Goal: Task Accomplishment & Management: Complete application form

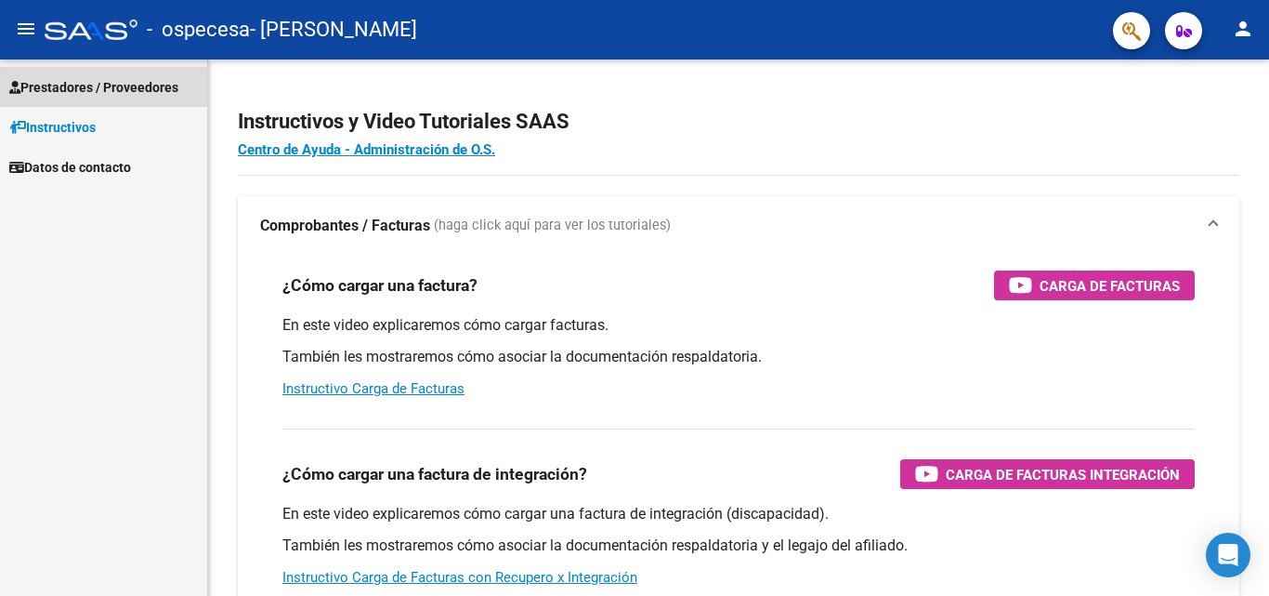
click at [77, 94] on span "Prestadores / Proveedores" at bounding box center [93, 87] width 169 height 20
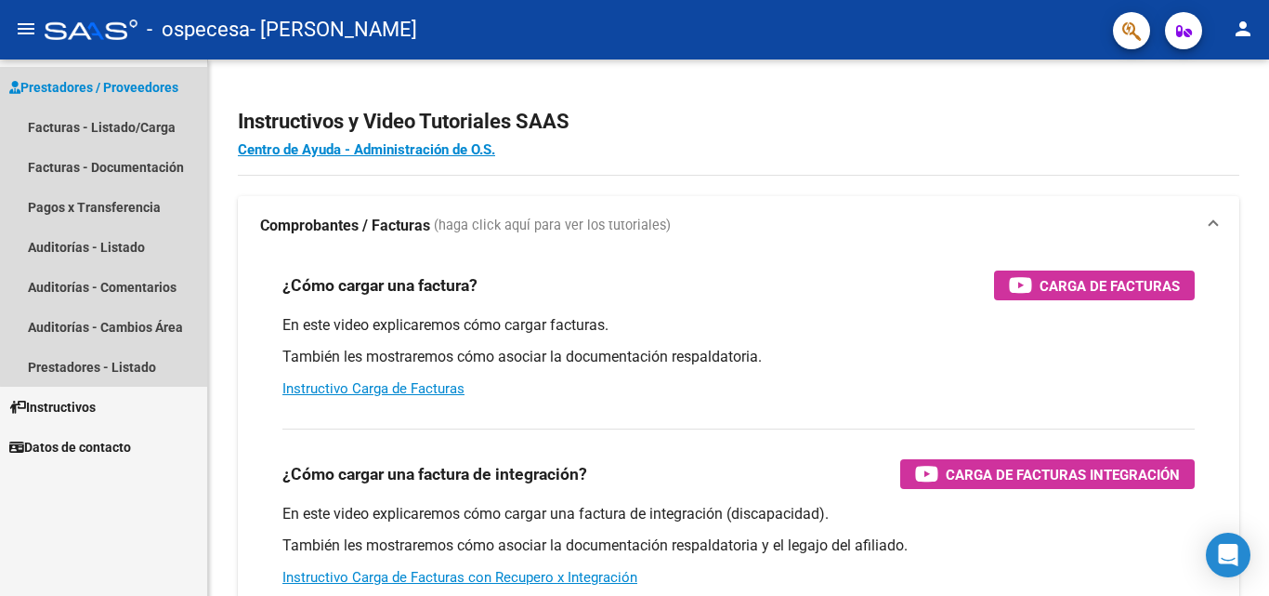
click at [116, 95] on span "Prestadores / Proveedores" at bounding box center [93, 87] width 169 height 20
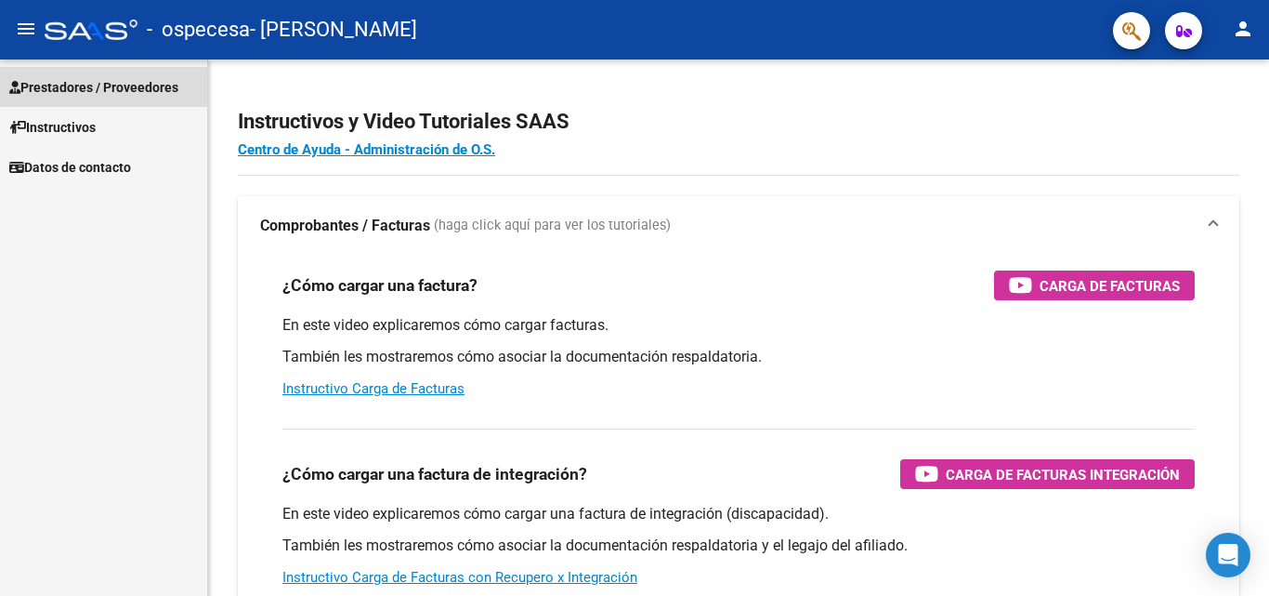
click at [116, 95] on span "Prestadores / Proveedores" at bounding box center [93, 87] width 169 height 20
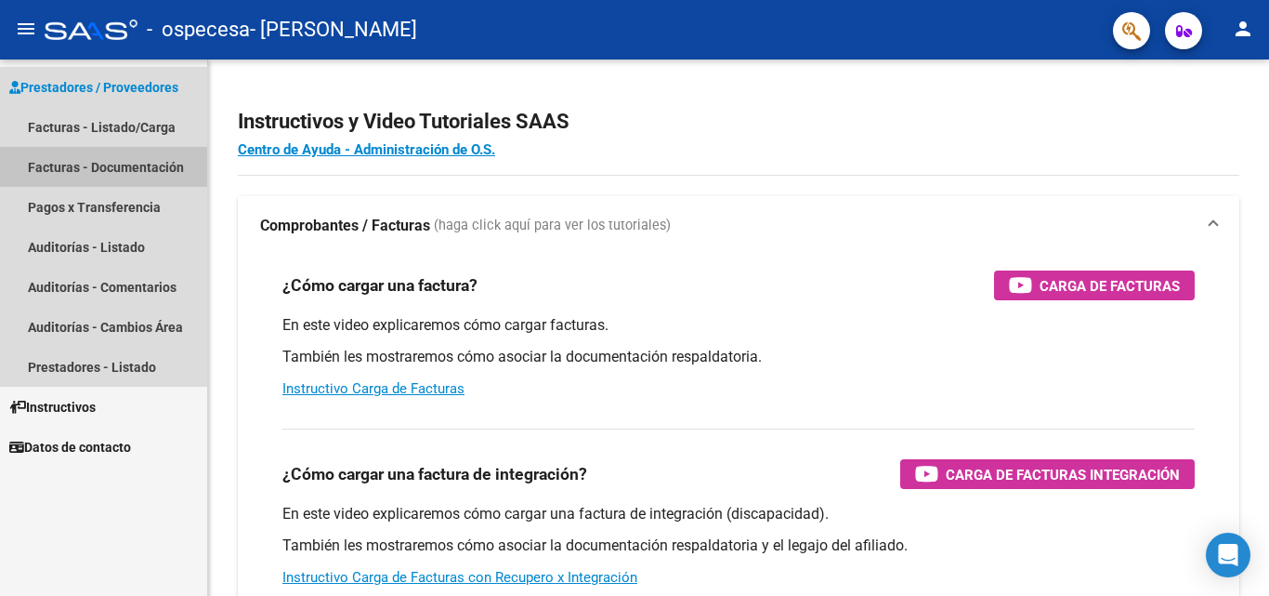
click at [117, 165] on link "Facturas - Documentación" at bounding box center [103, 167] width 207 height 40
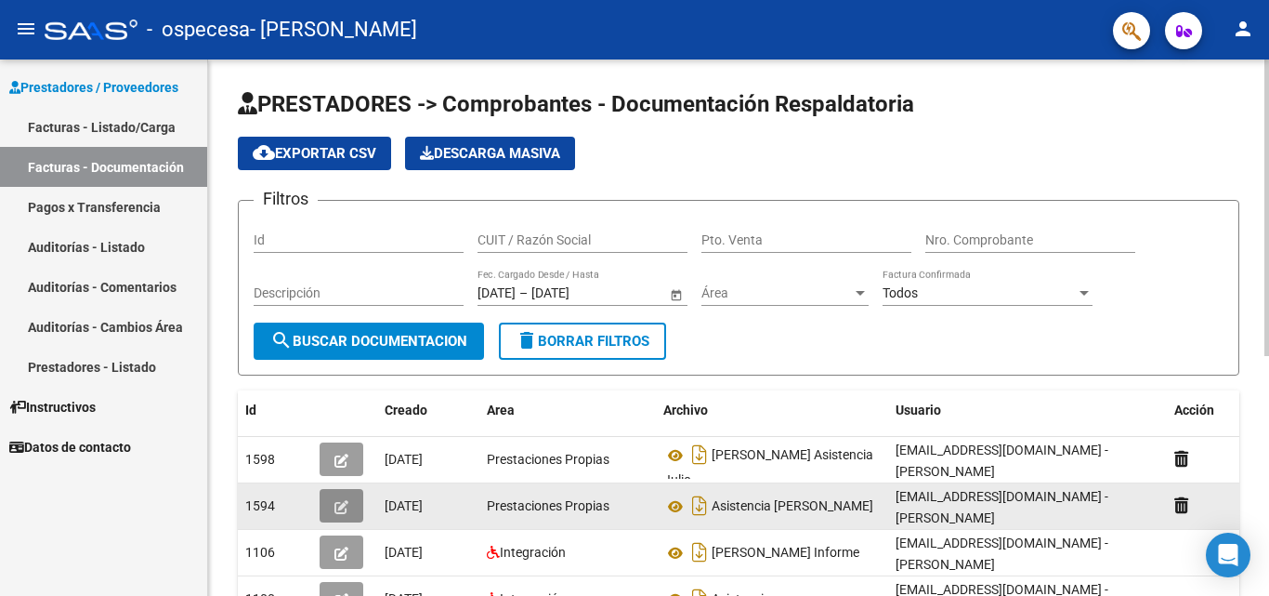
click at [324, 508] on button "button" at bounding box center [342, 505] width 44 height 33
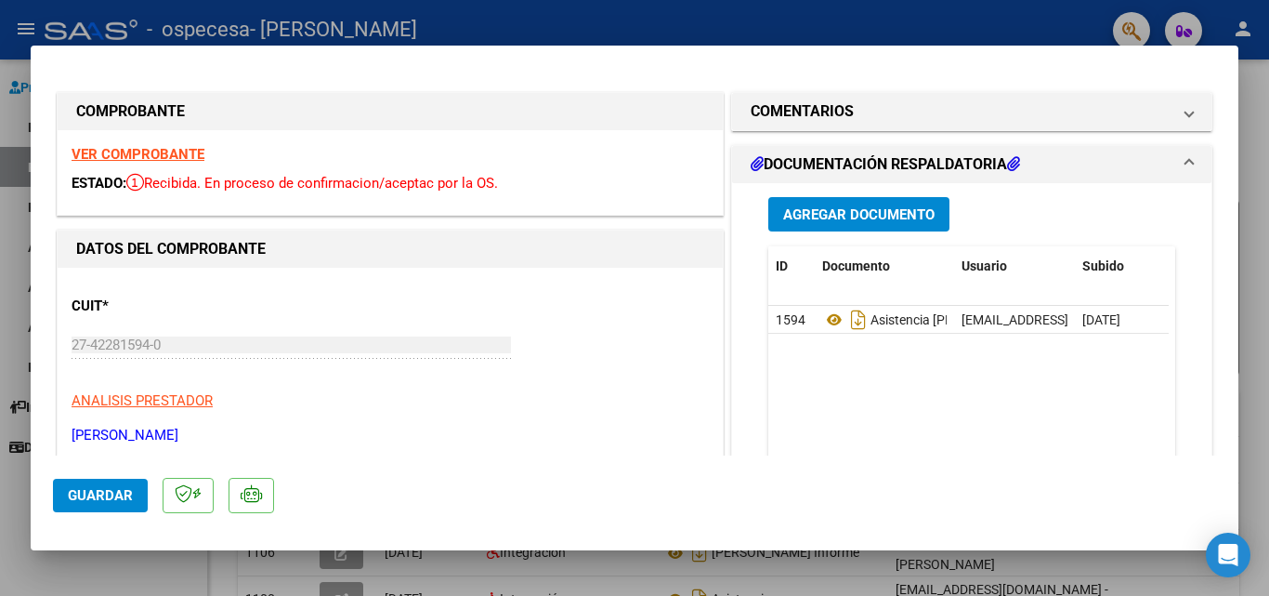
click at [821, 216] on span "Agregar Documento" at bounding box center [858, 214] width 151 height 17
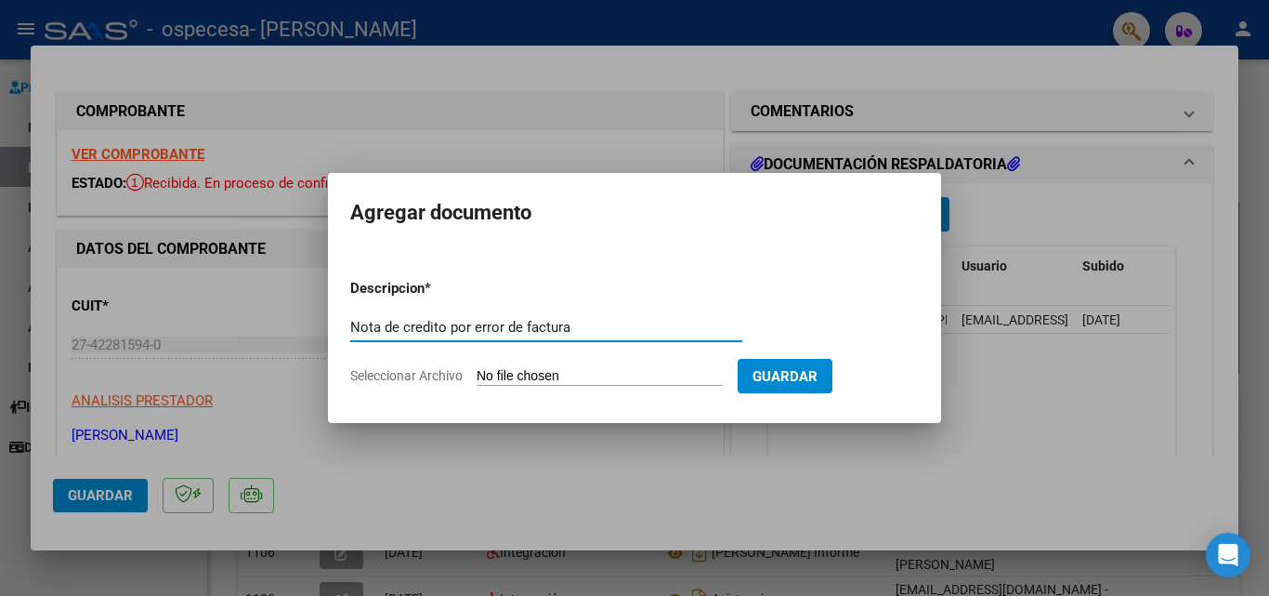
type input "Nota de credito por error de factura"
click at [585, 374] on input "Seleccionar Archivo" at bounding box center [600, 377] width 246 height 18
type input "C:\fakepath\27422815940_013_00001_00000002.pdf"
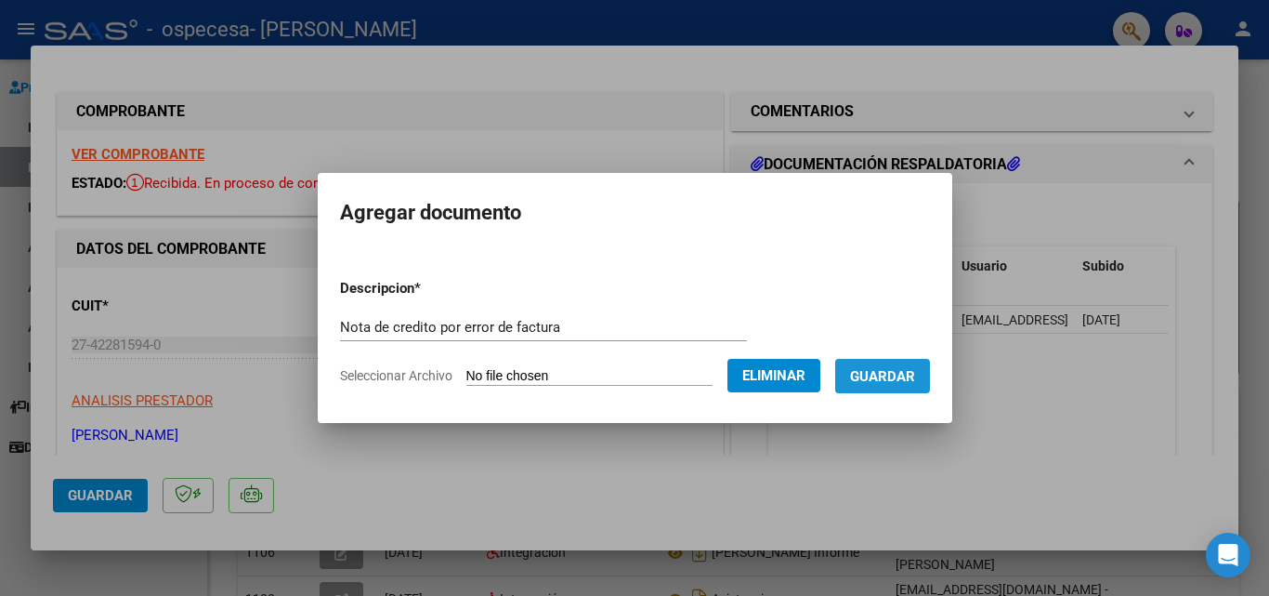
click at [886, 378] on span "Guardar" at bounding box center [882, 376] width 65 height 17
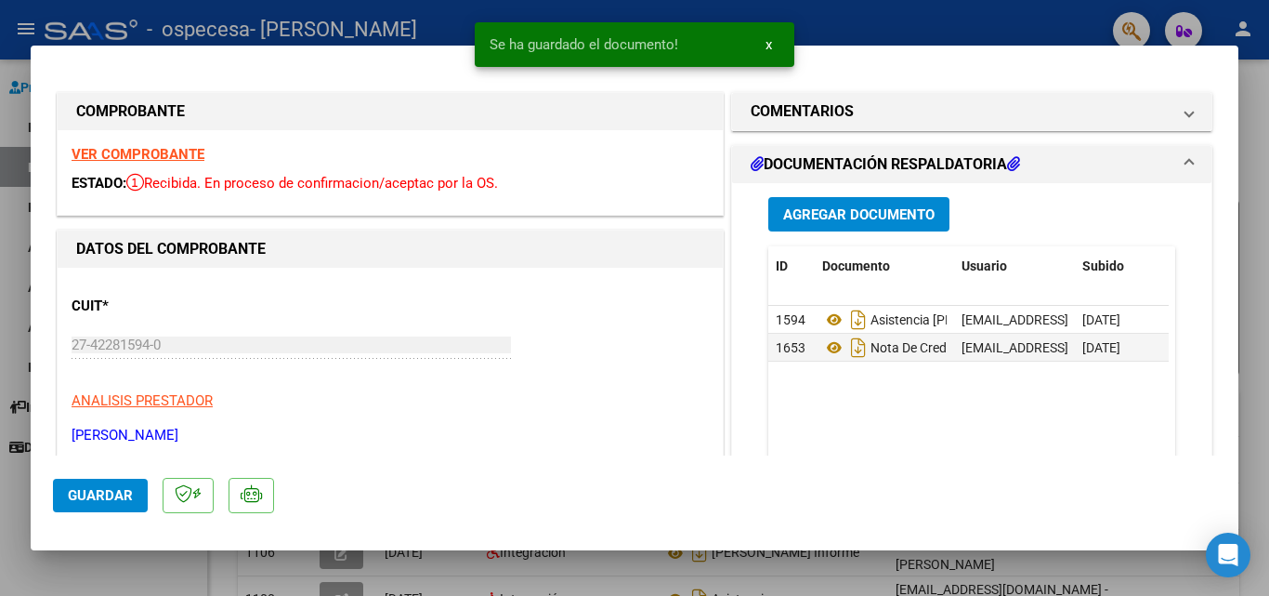
click at [754, 344] on div "Agregar Documento ID Documento Usuario Subido Acción 1594 Asistencia [PERSON_NA…" at bounding box center [971, 368] width 435 height 371
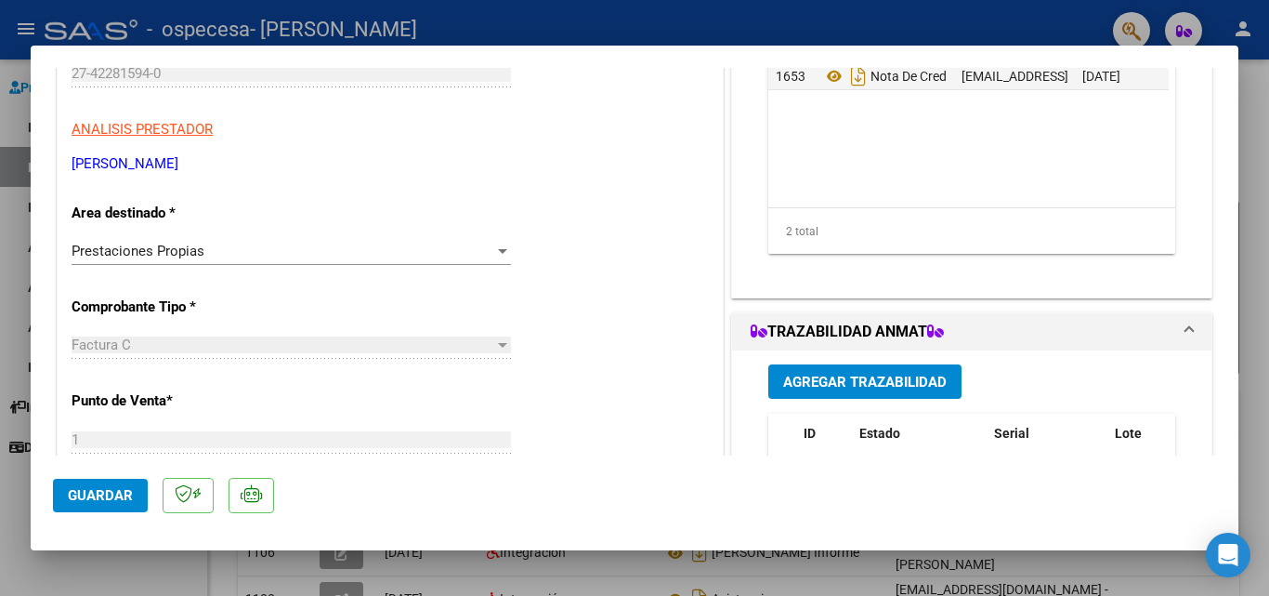
scroll to position [30, 0]
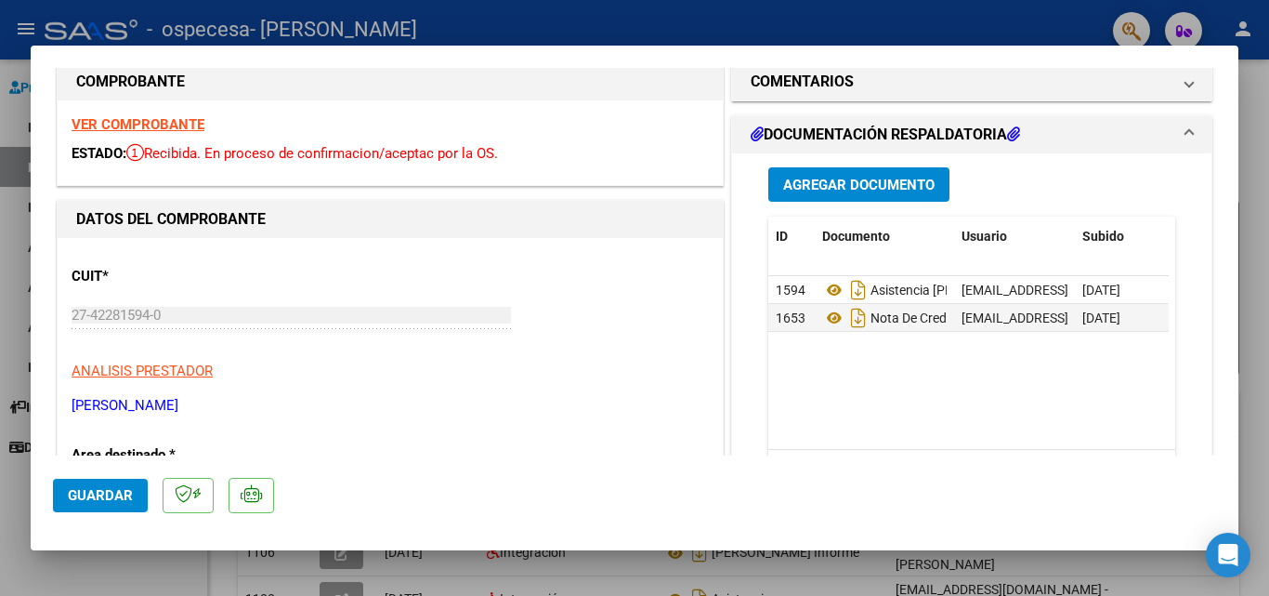
click at [431, 274] on div "CUIT * 27-42281594-0 Ingresar CUIT ANALISIS PRESTADOR [PERSON_NAME] [PERSON_NAM…" at bounding box center [390, 334] width 637 height 164
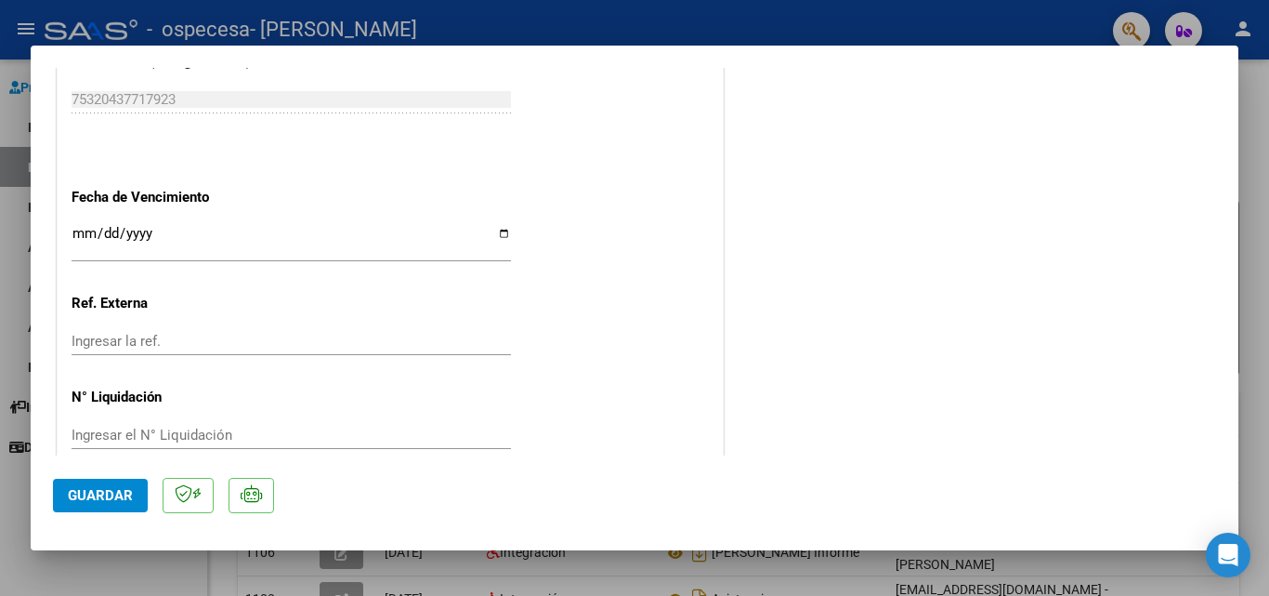
scroll to position [1003, 0]
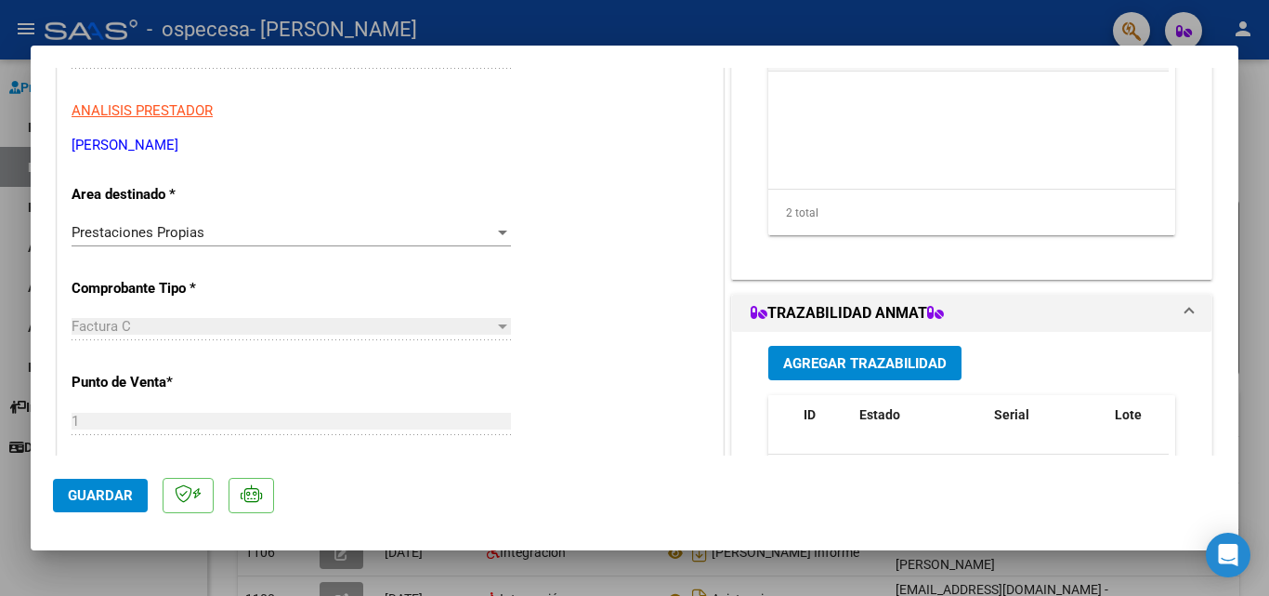
scroll to position [0, 0]
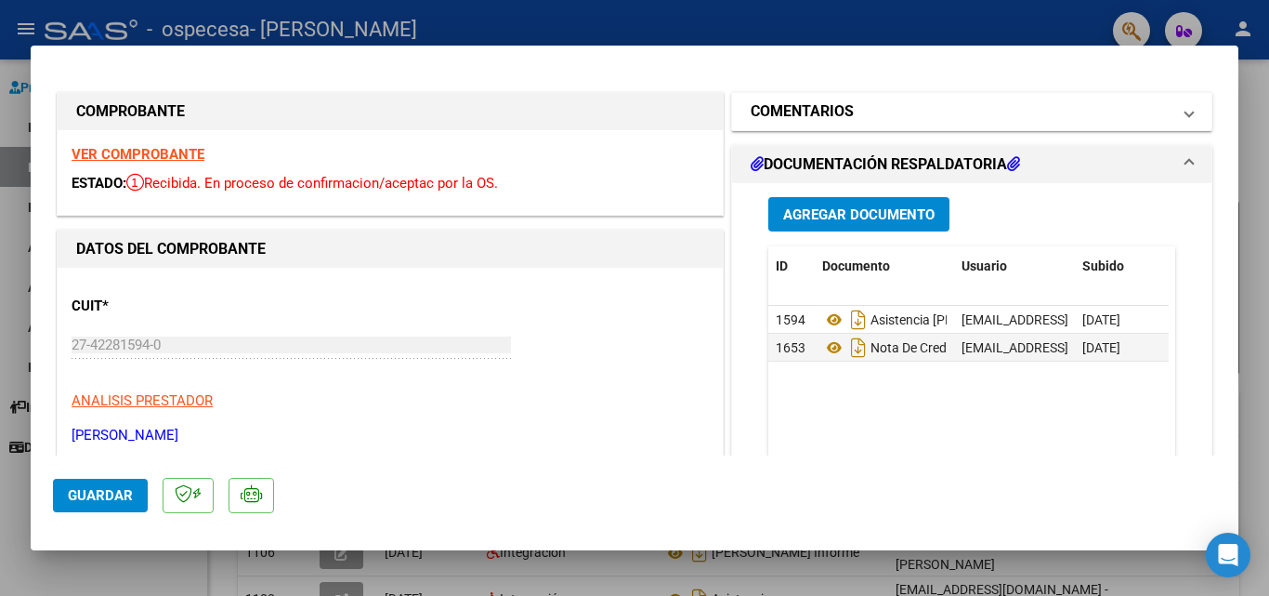
click at [1153, 111] on mat-panel-title "COMENTARIOS" at bounding box center [961, 111] width 420 height 22
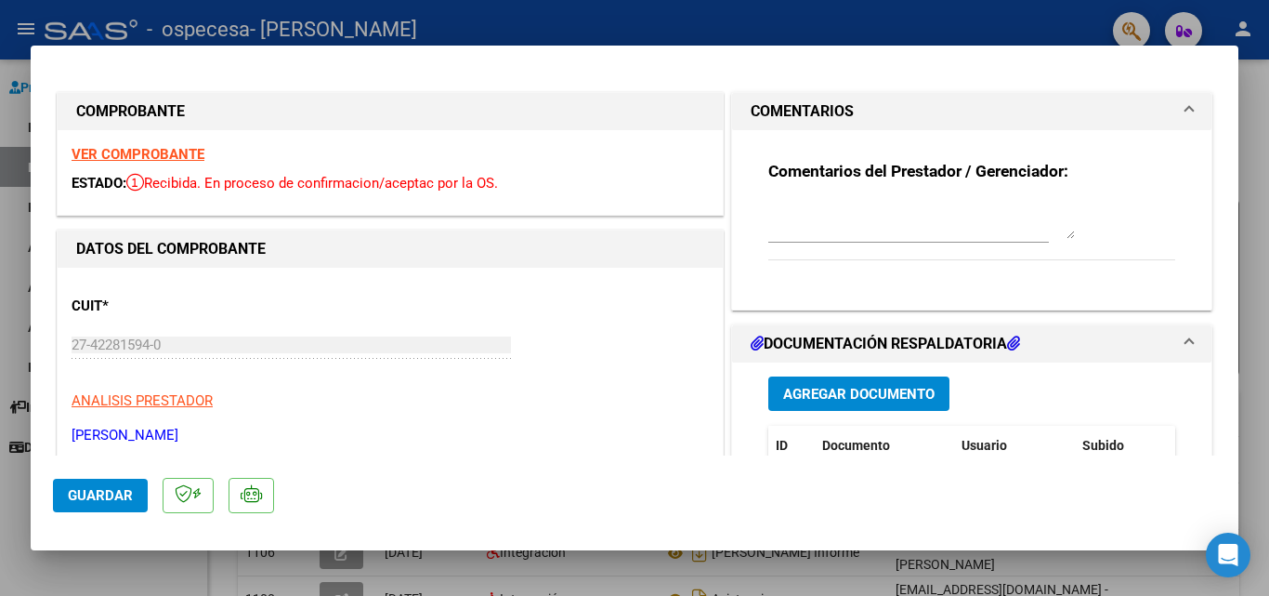
click at [1153, 111] on mat-panel-title "COMENTARIOS" at bounding box center [961, 111] width 420 height 22
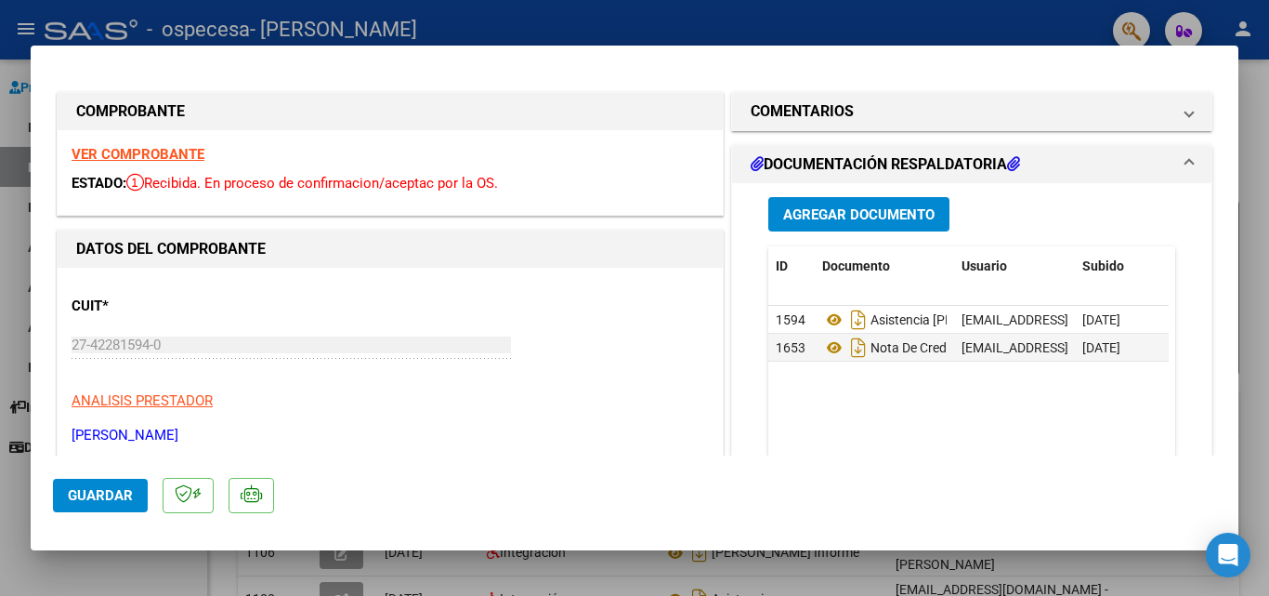
click at [732, 282] on div "Agregar Documento ID Documento Usuario Subido Acción 1594 Asistencia [PERSON_NA…" at bounding box center [971, 376] width 479 height 386
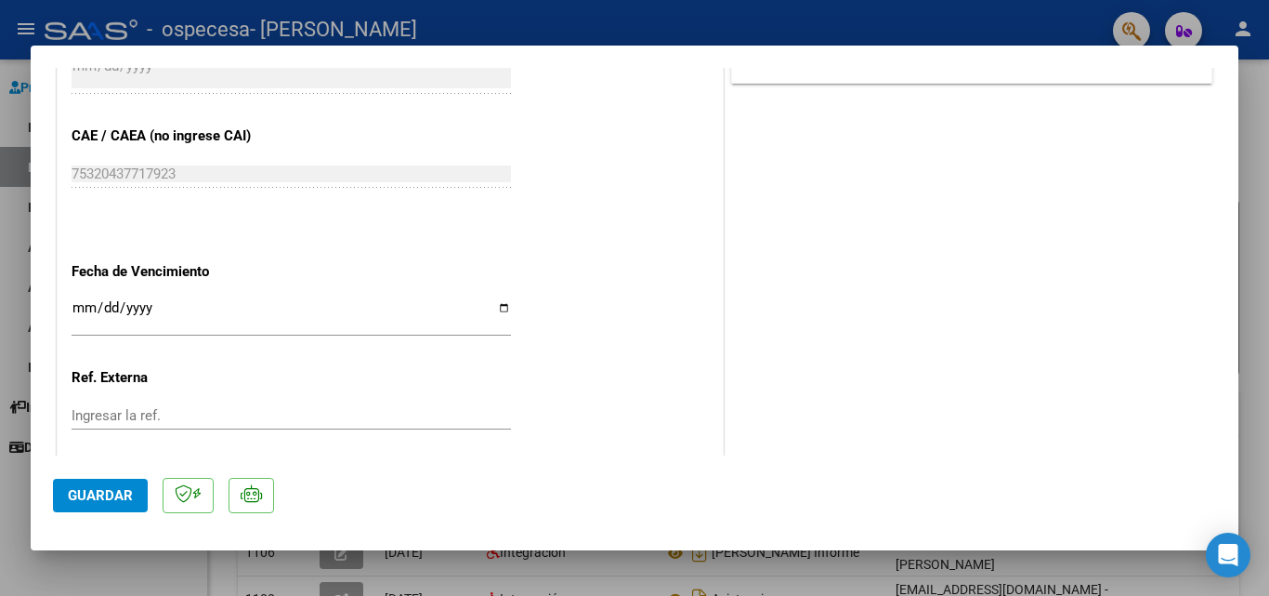
scroll to position [1029, 0]
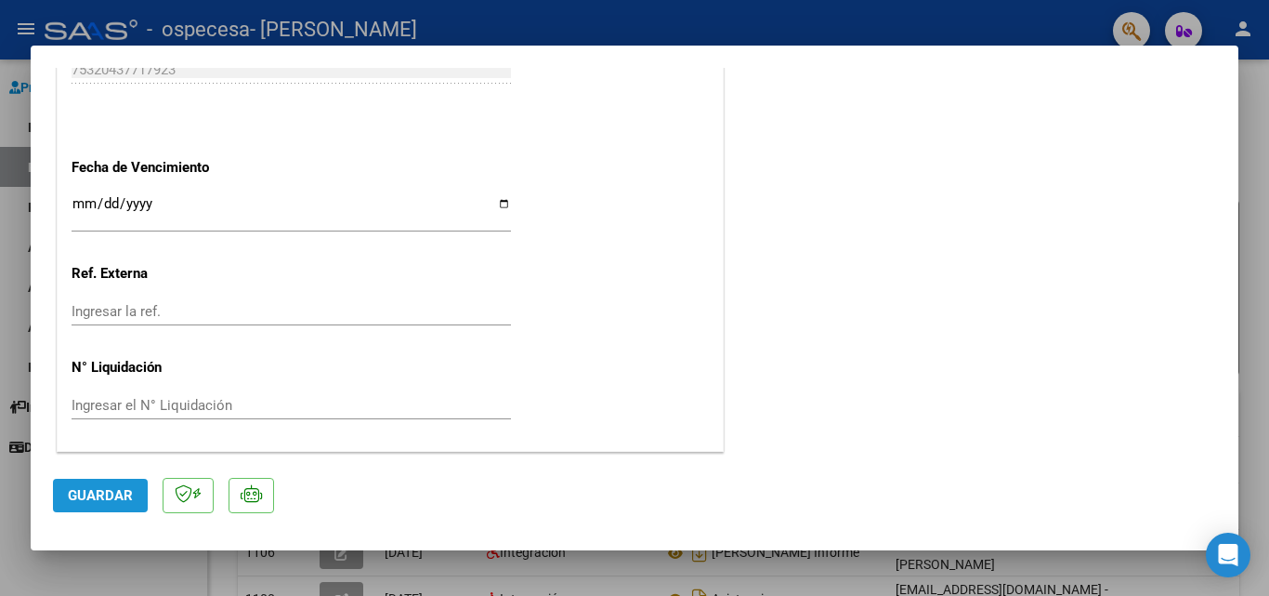
click at [94, 498] on span "Guardar" at bounding box center [100, 495] width 65 height 17
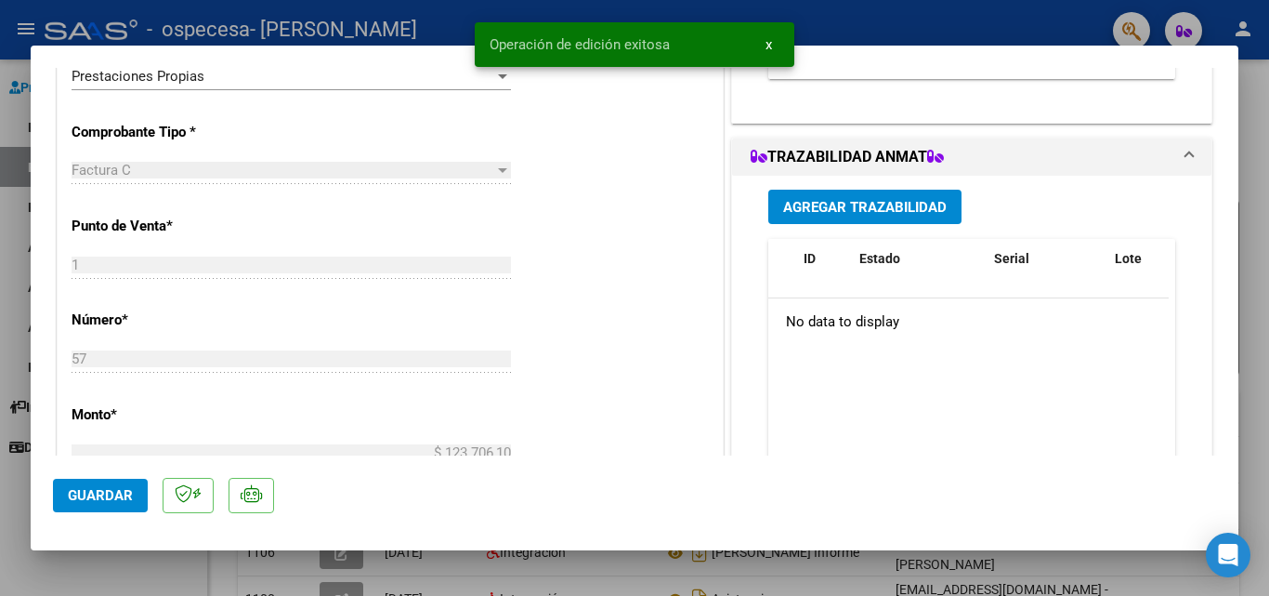
scroll to position [0, 0]
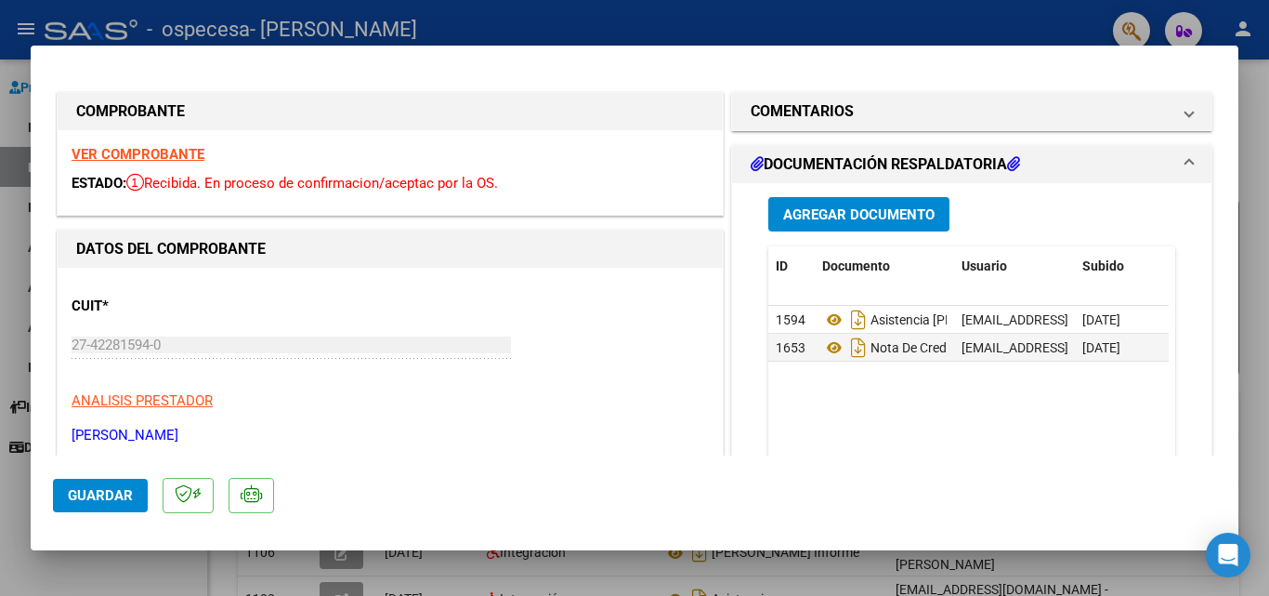
click at [846, 23] on div at bounding box center [634, 298] width 1269 height 596
type input "$ 0,00"
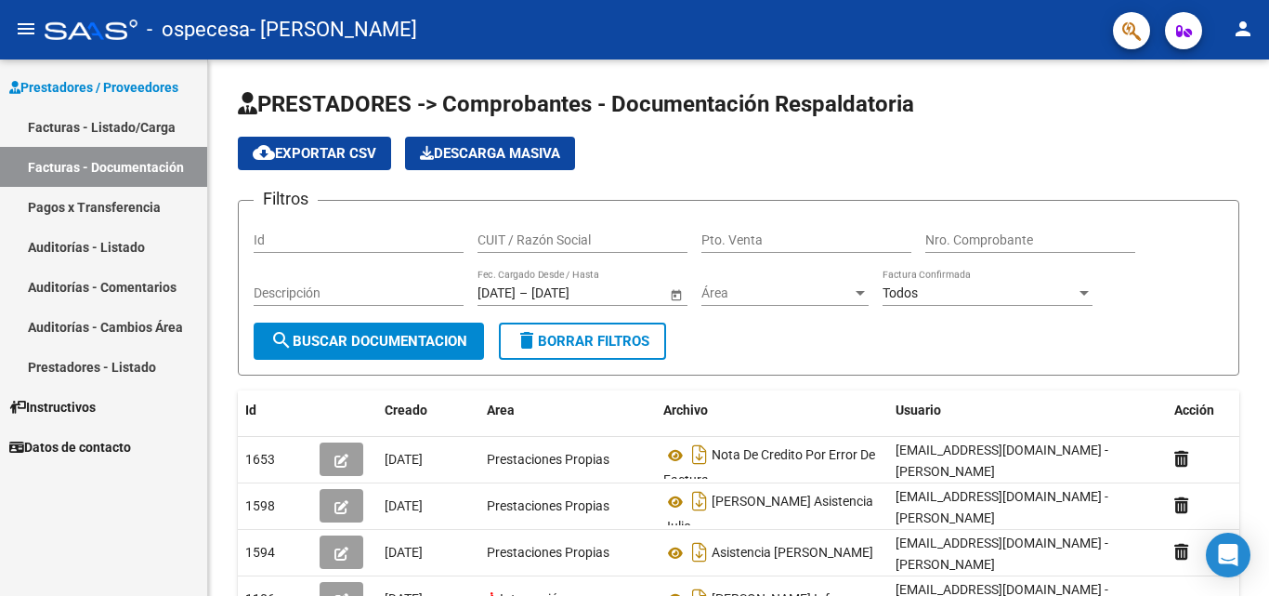
click at [158, 115] on link "Facturas - Listado/Carga" at bounding box center [103, 127] width 207 height 40
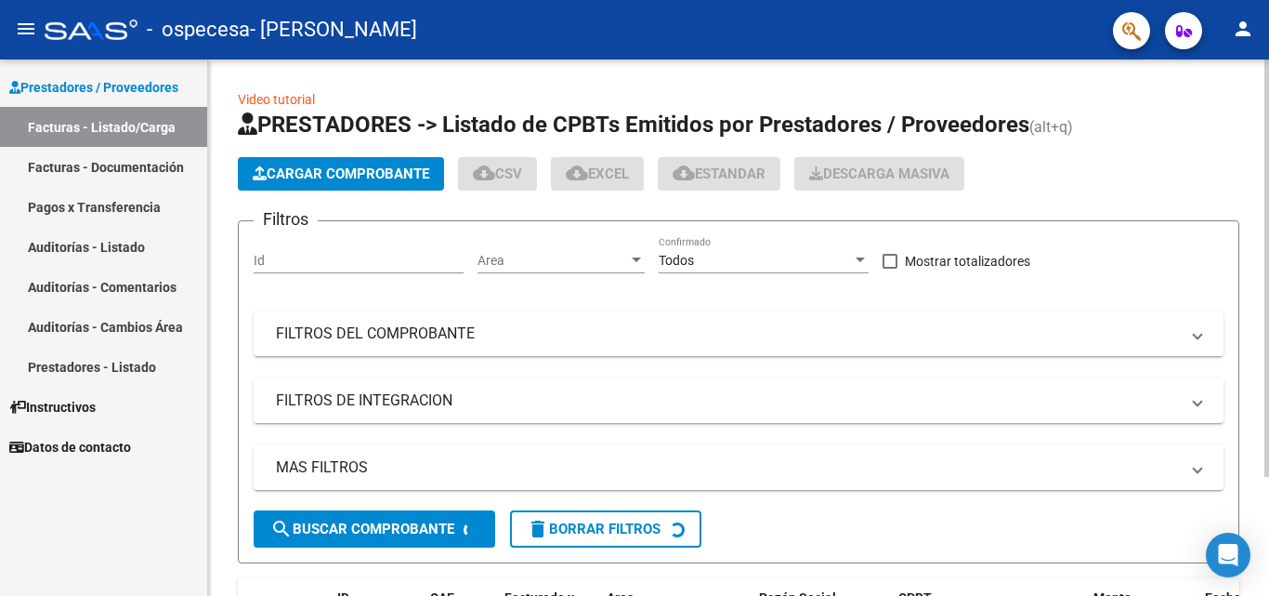
click at [332, 184] on button "Cargar Comprobante" at bounding box center [341, 173] width 206 height 33
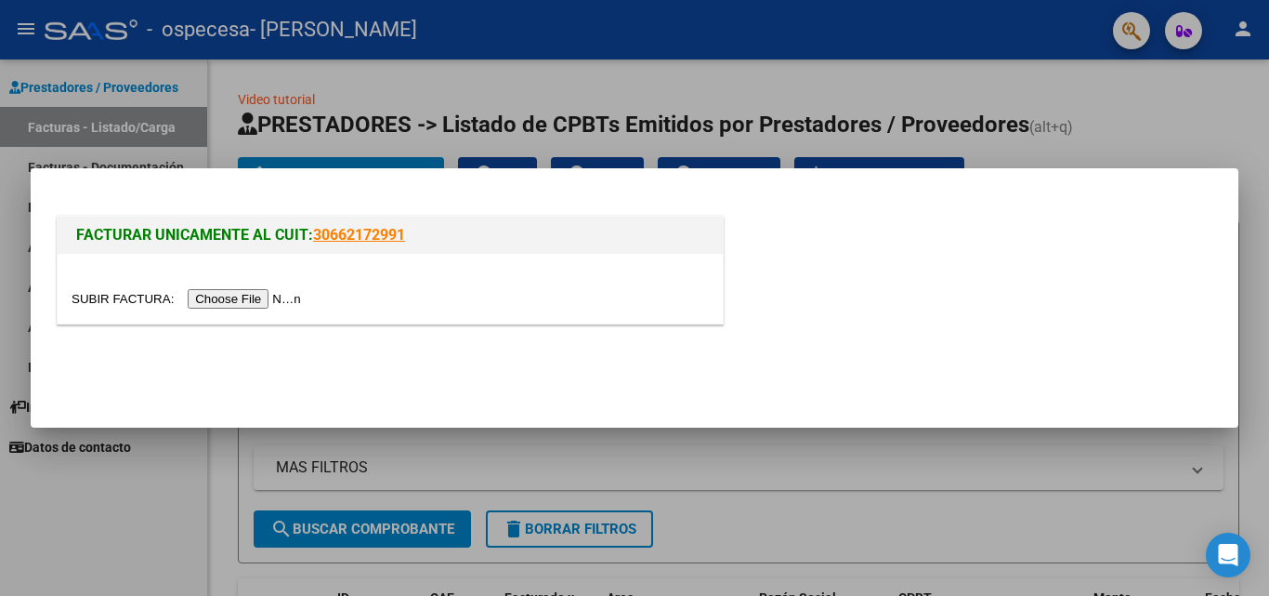
click at [272, 296] on input "file" at bounding box center [189, 299] width 235 height 20
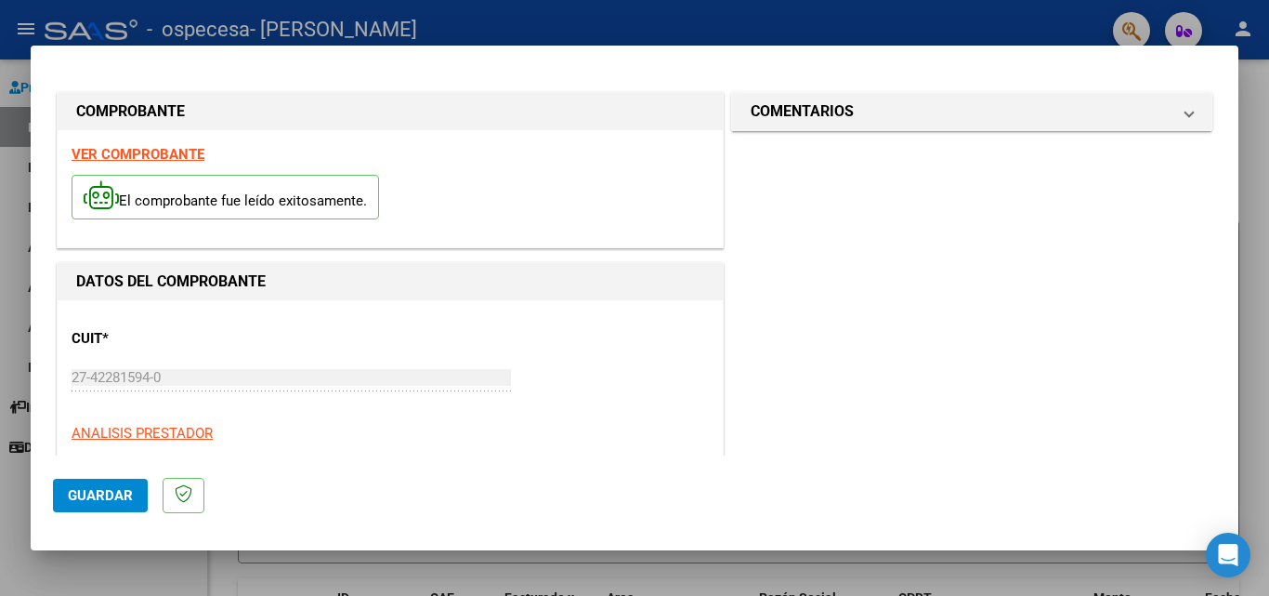
click at [571, 394] on div "CUIT * 27-42281594-0 Ingresar CUIT ANALISIS PRESTADOR" at bounding box center [390, 378] width 637 height 129
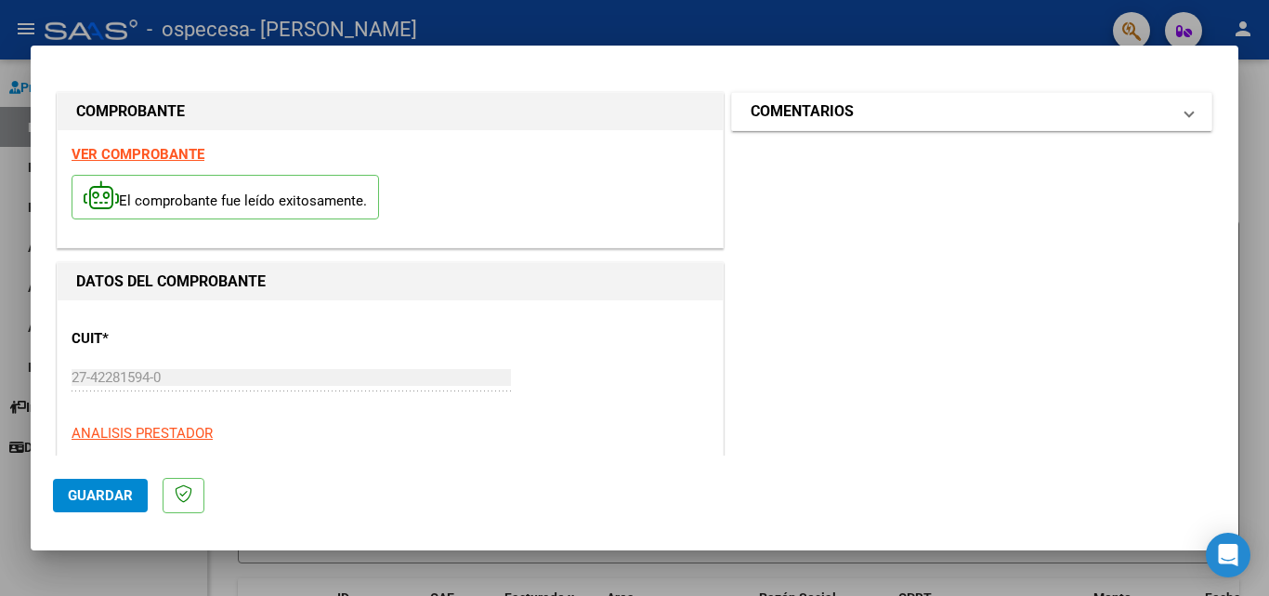
click at [1153, 113] on mat-panel-title "COMENTARIOS" at bounding box center [961, 111] width 420 height 22
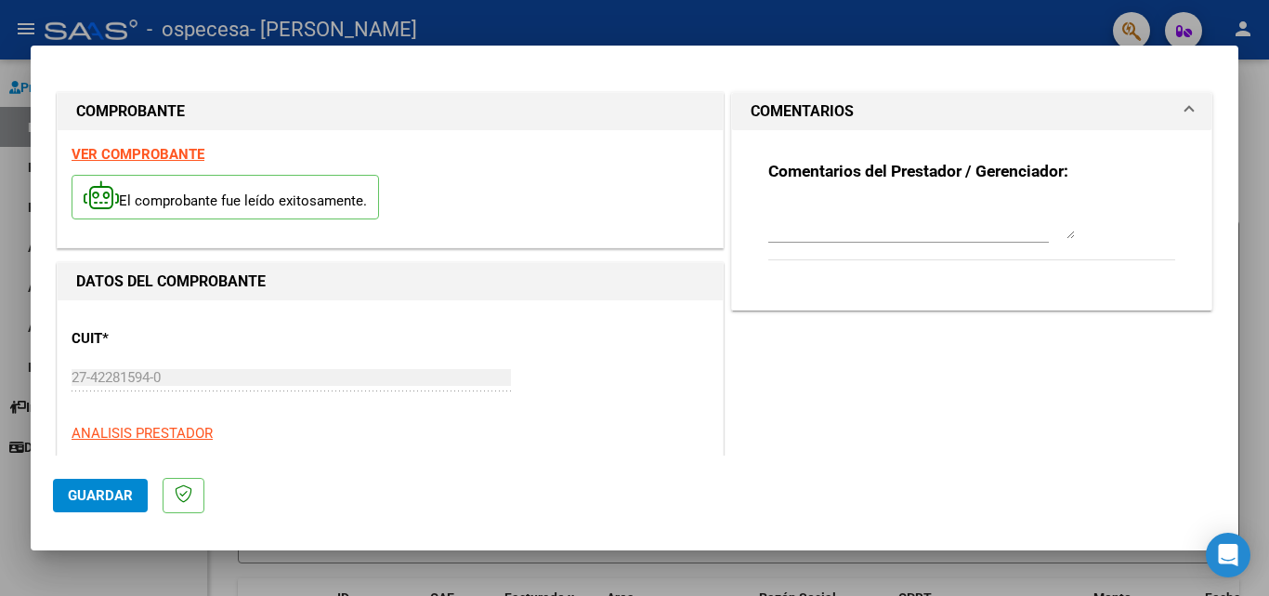
click at [951, 233] on textarea at bounding box center [921, 220] width 307 height 37
click at [107, 491] on span "Guardar" at bounding box center [100, 495] width 65 height 17
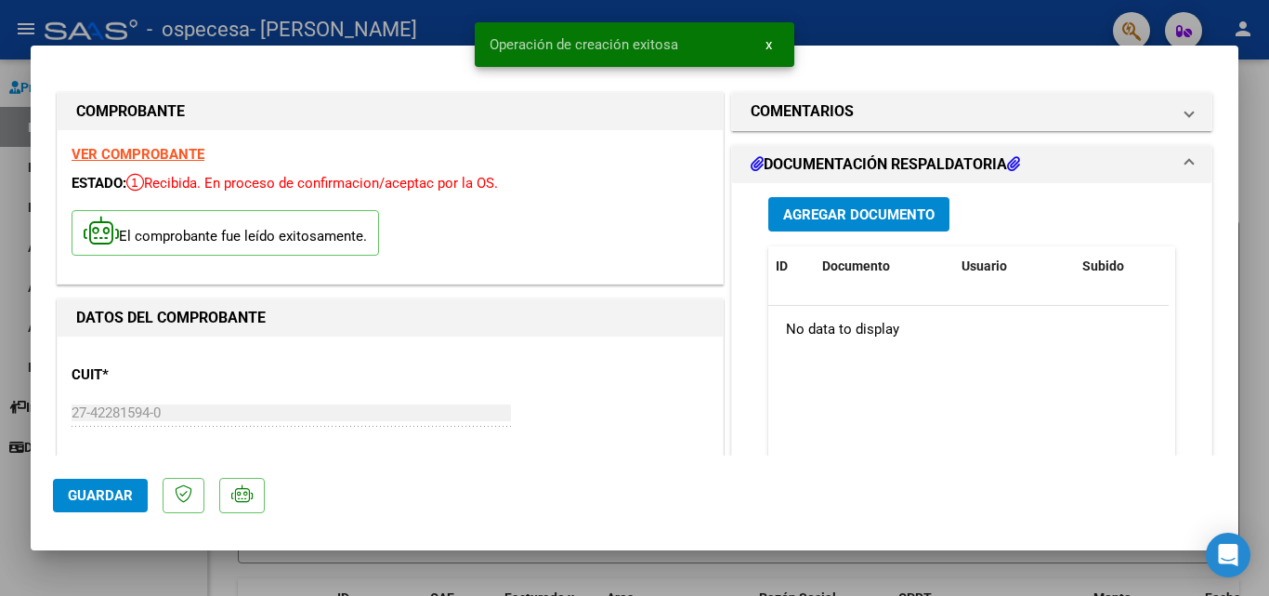
click at [865, 223] on span "Agregar Documento" at bounding box center [858, 214] width 151 height 17
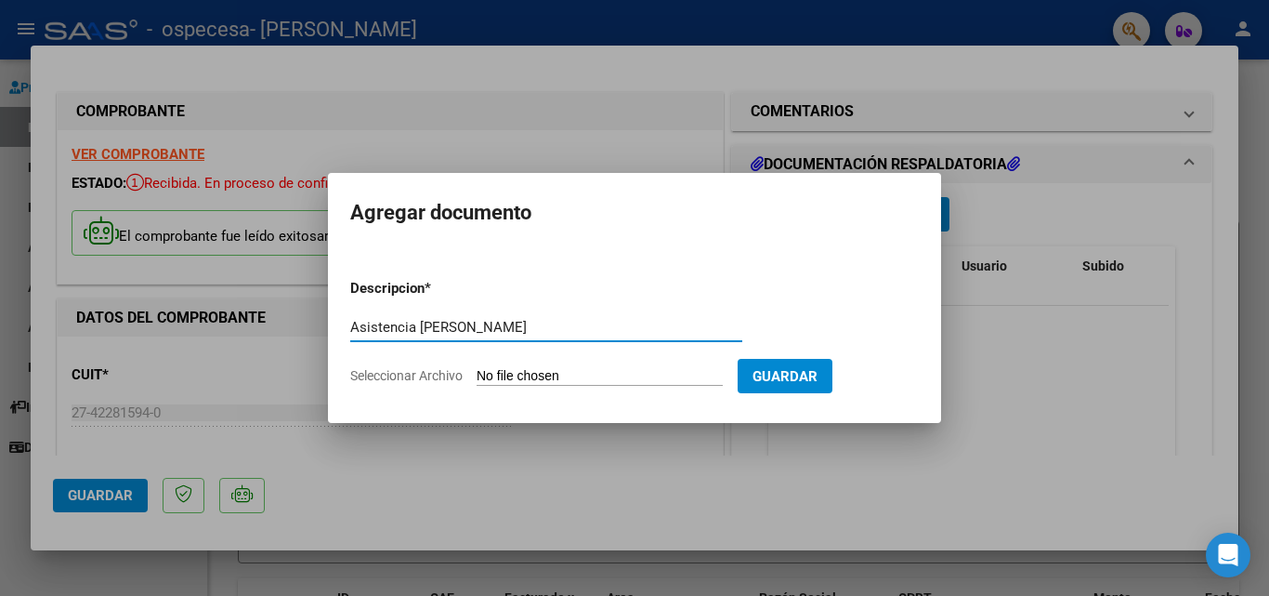
type input "Asistencia [PERSON_NAME]"
click at [568, 375] on input "Seleccionar Archivo" at bounding box center [600, 377] width 246 height 18
type input "C:\fakepath\WhatsApp Image [DATE] 22.02.25.jpeg"
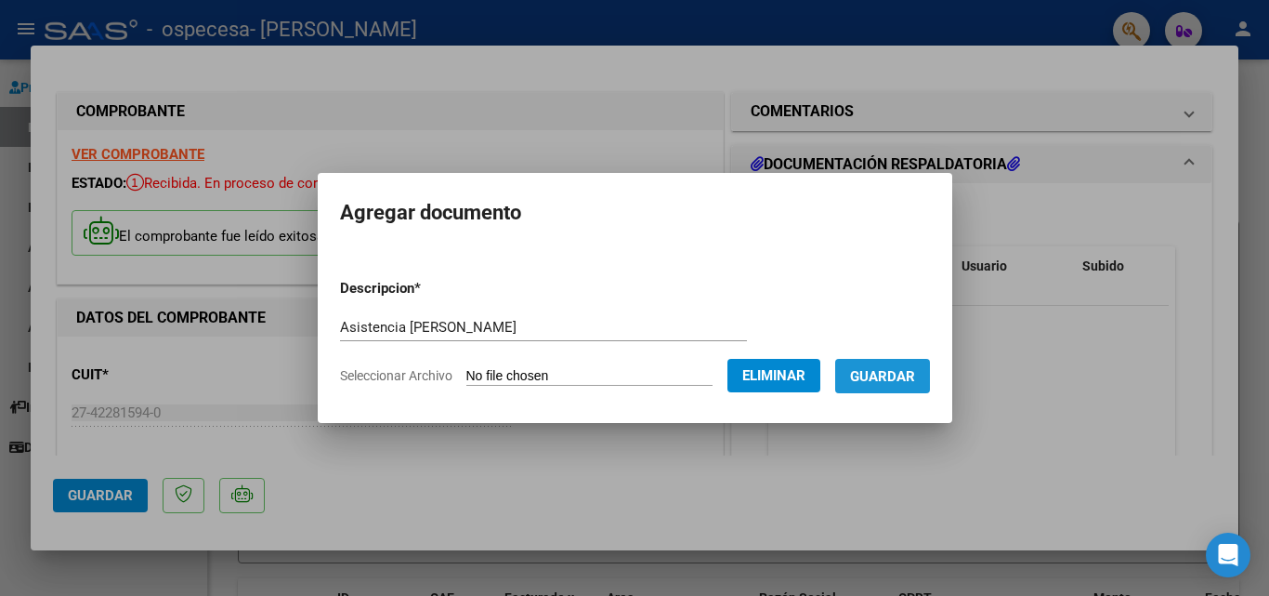
click at [909, 381] on span "Guardar" at bounding box center [882, 376] width 65 height 17
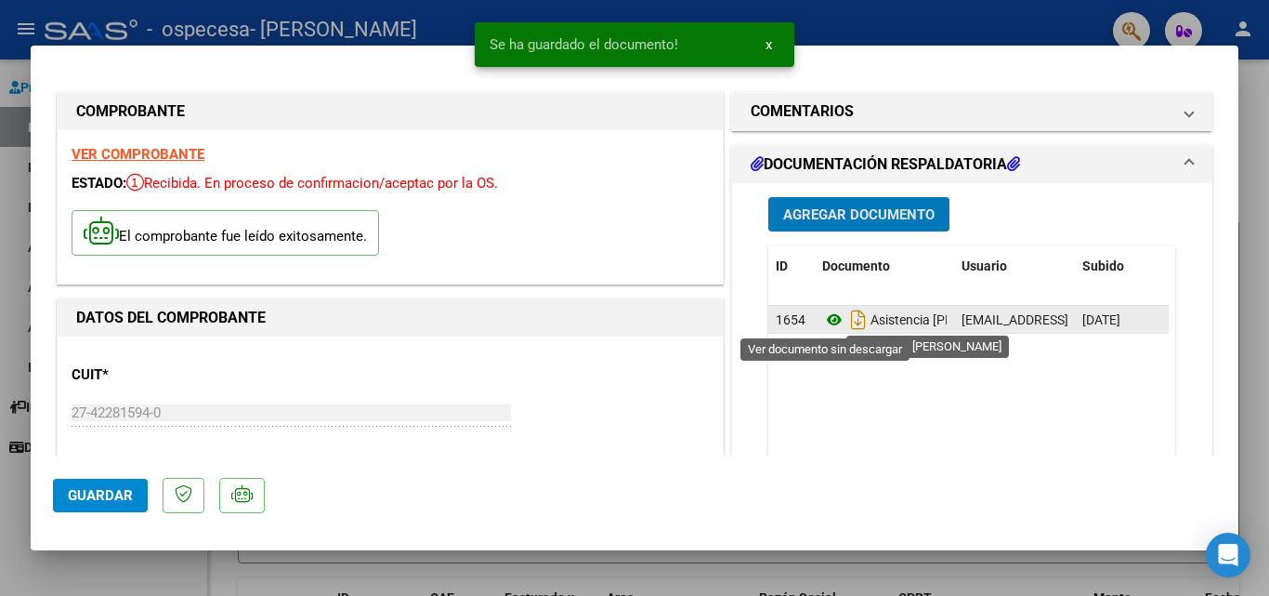
click at [824, 323] on icon at bounding box center [834, 319] width 24 height 22
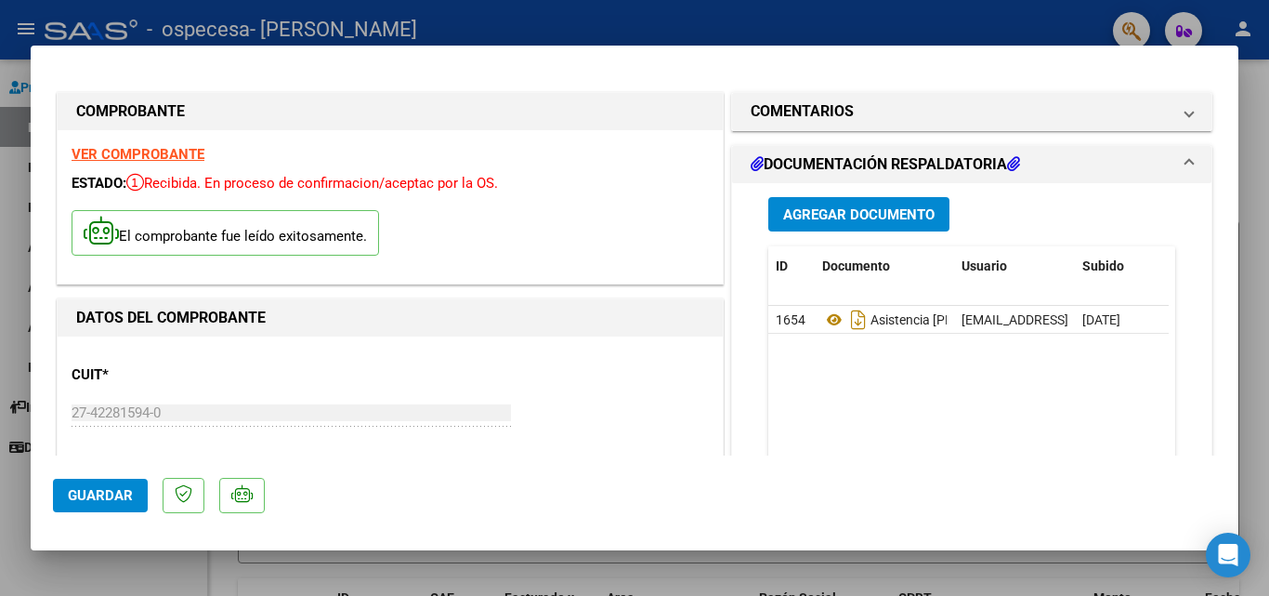
click at [1009, 392] on datatable-body "1654 Asistencia [PERSON_NAME] [EMAIL_ADDRESS][DOMAIN_NAME] - [PERSON_NAME] [DAT…" at bounding box center [968, 392] width 400 height 173
click at [863, 209] on span "Agregar Documento" at bounding box center [858, 214] width 151 height 17
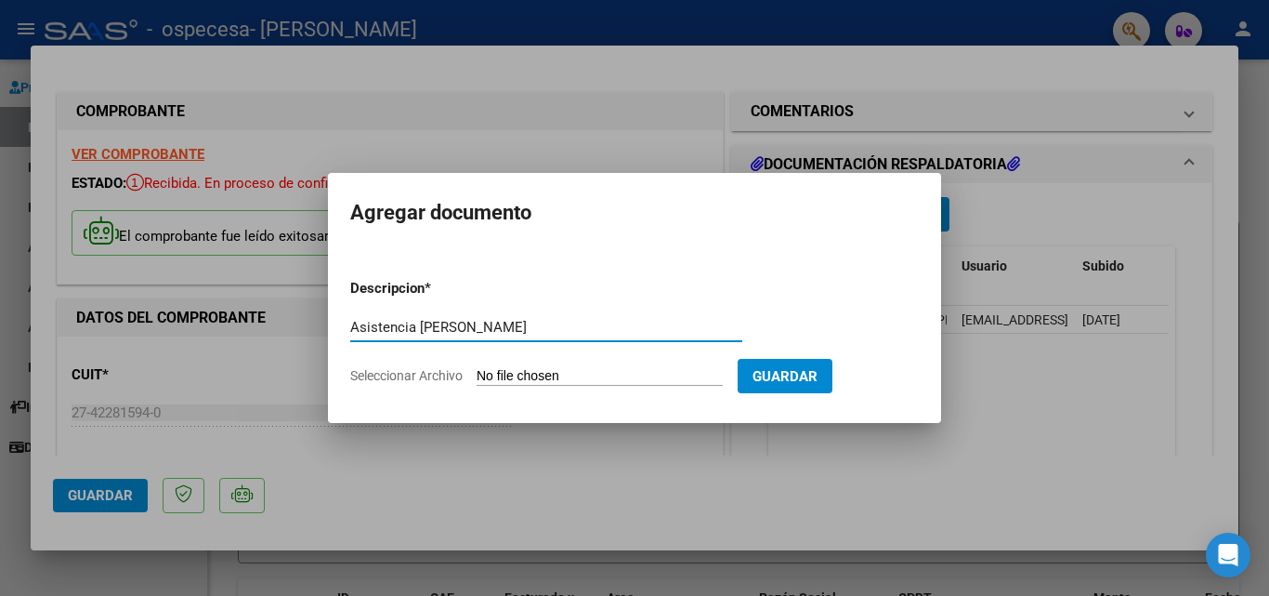
type input "Asistencia [PERSON_NAME]"
click at [616, 365] on form "Descripcion * Asistencia [PERSON_NAME] aquí una descripcion Seleccionar Archivo…" at bounding box center [634, 332] width 569 height 136
click at [616, 374] on input "Seleccionar Archivo" at bounding box center [600, 377] width 246 height 18
type input "C:\fakepath\WhatsApp Image [DATE] 22.00.59.jpeg"
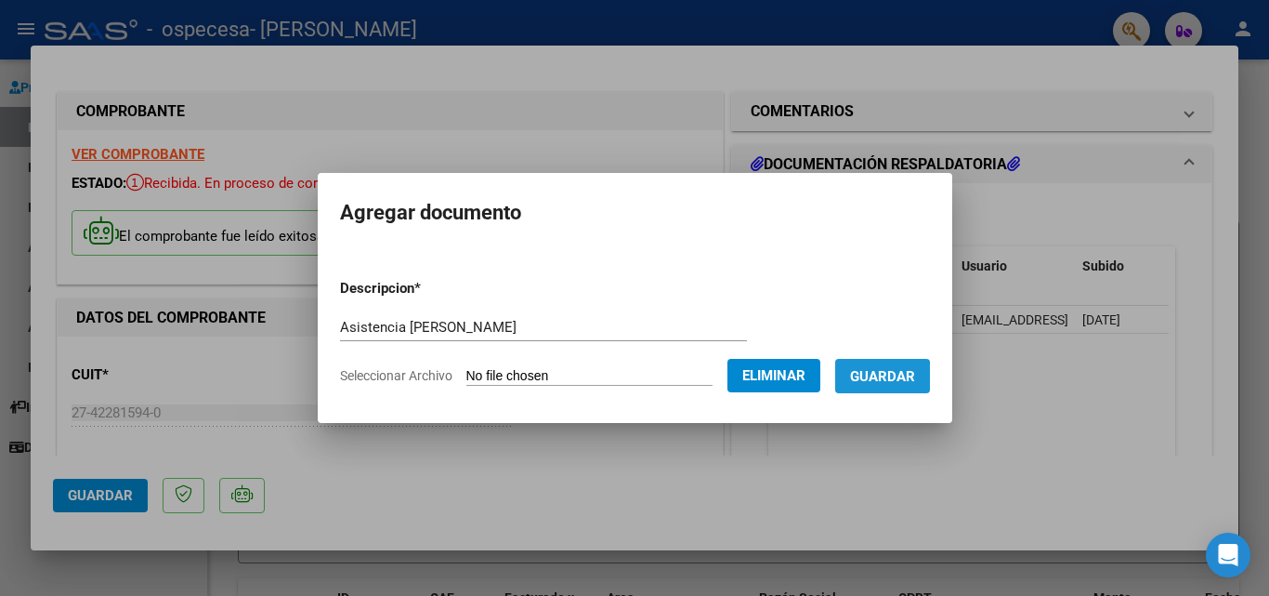
click at [881, 381] on span "Guardar" at bounding box center [882, 376] width 65 height 17
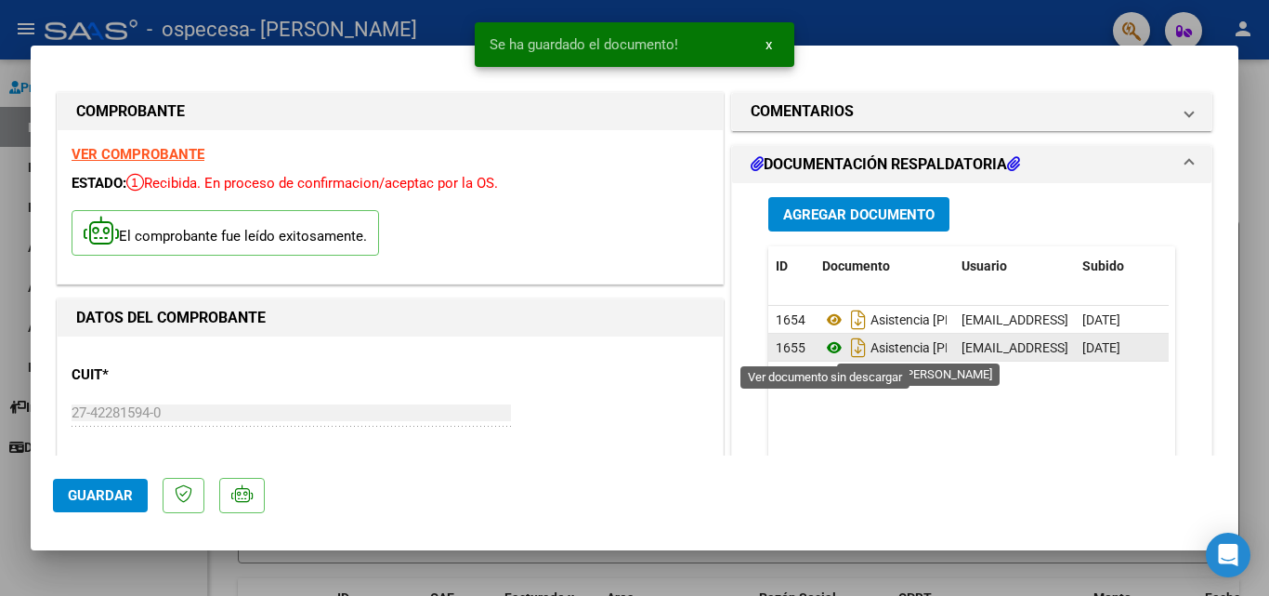
click at [826, 352] on icon at bounding box center [834, 347] width 24 height 22
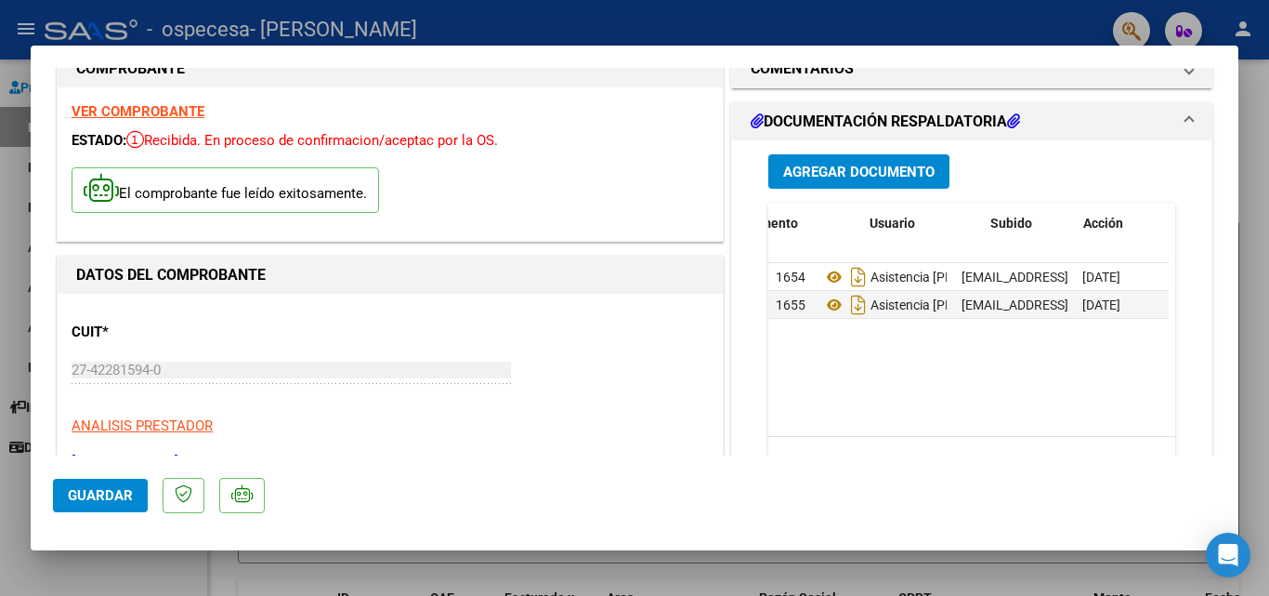
scroll to position [0, 92]
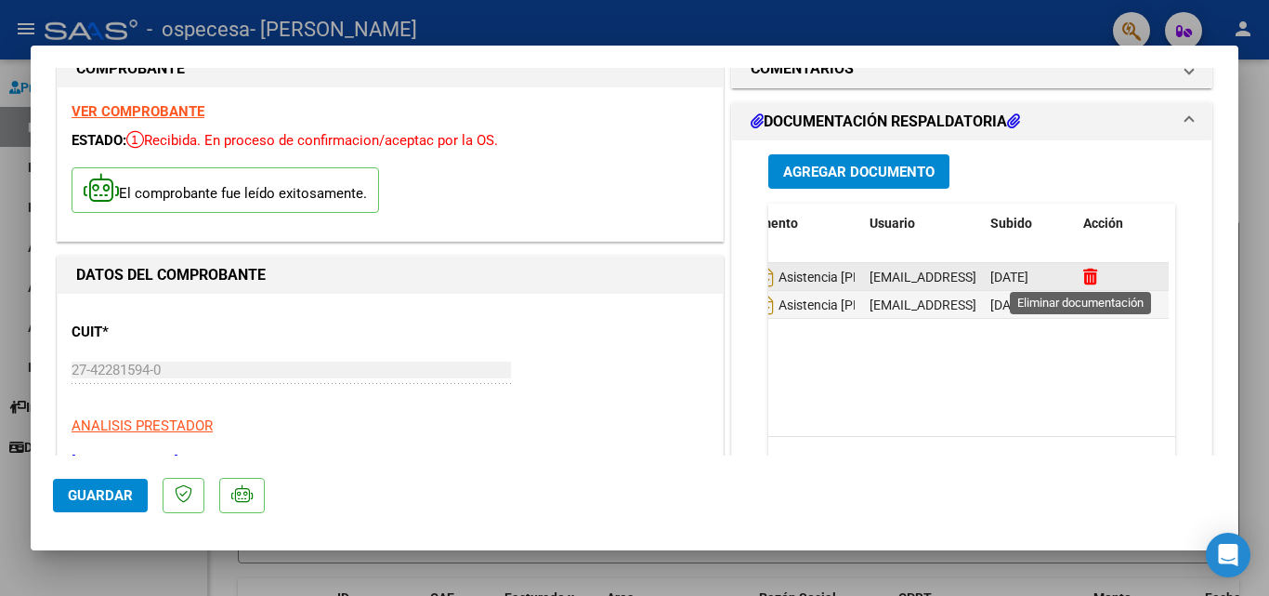
click at [1083, 273] on icon at bounding box center [1090, 277] width 14 height 18
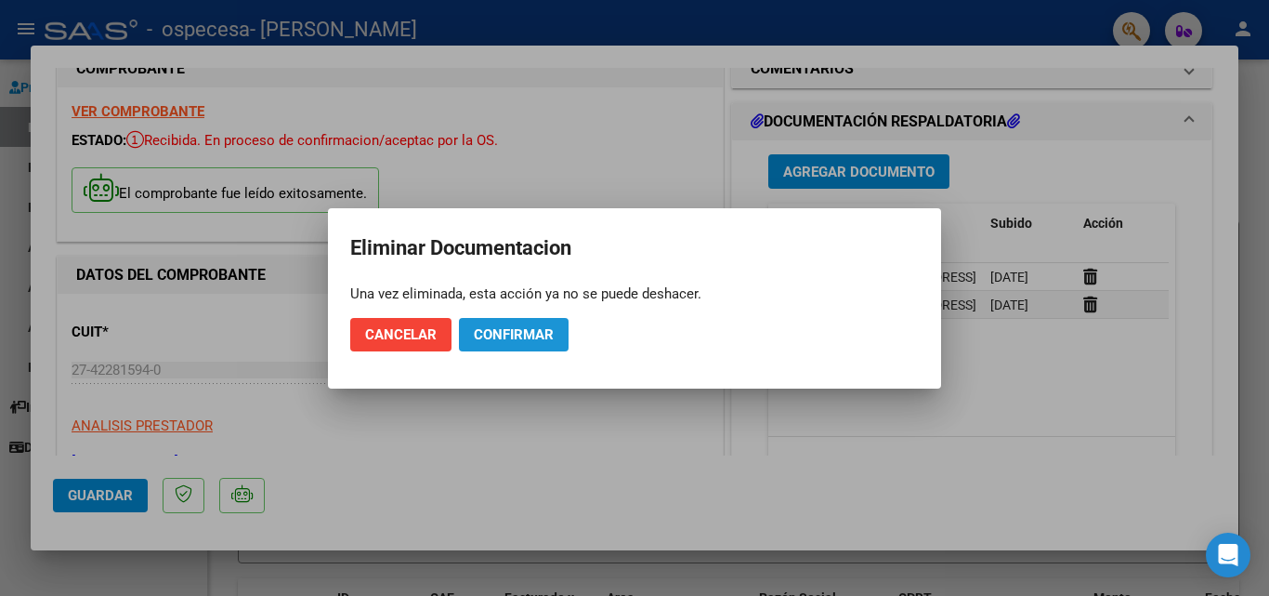
click at [523, 336] on span "Confirmar" at bounding box center [514, 334] width 80 height 17
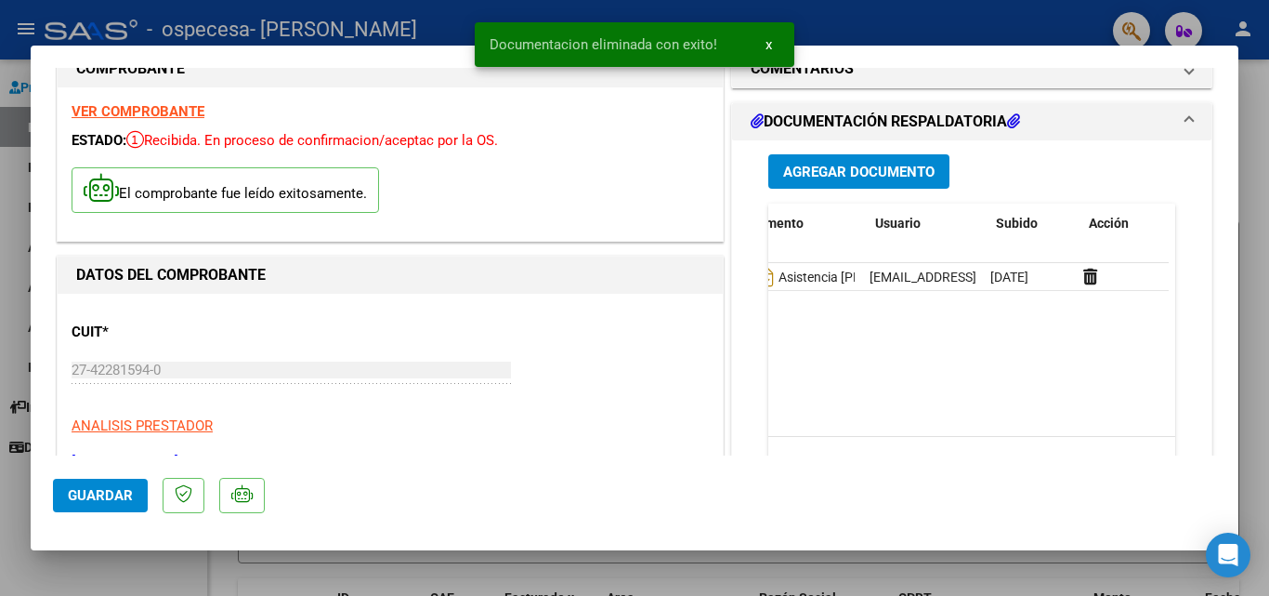
scroll to position [0, 0]
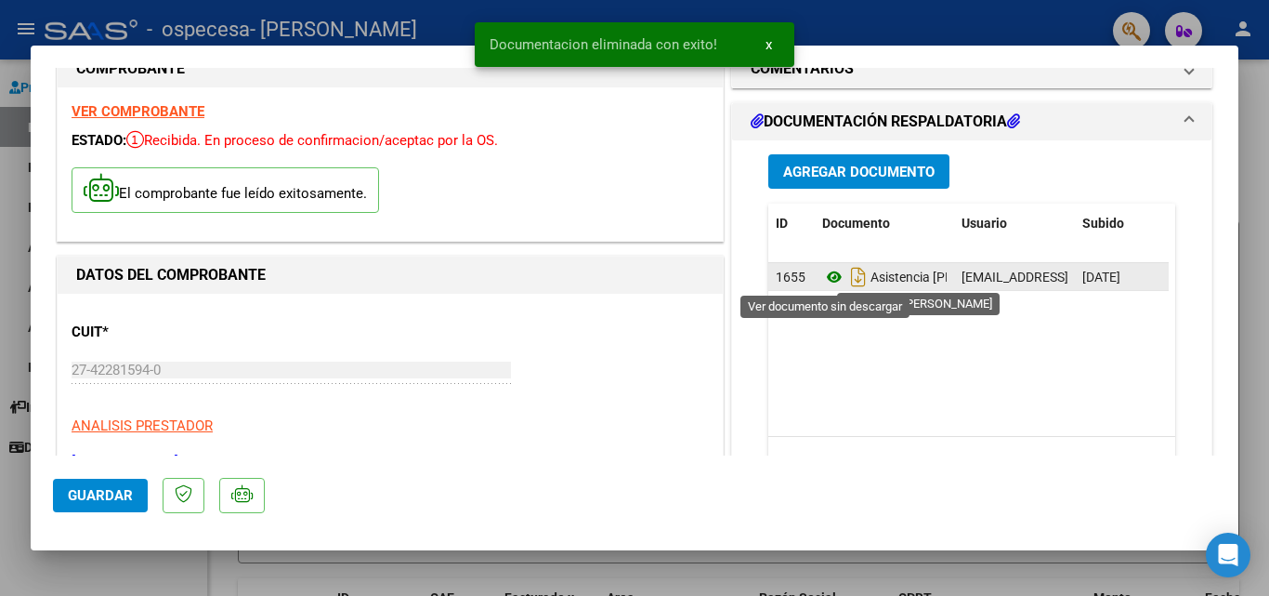
click at [822, 275] on icon at bounding box center [834, 277] width 24 height 22
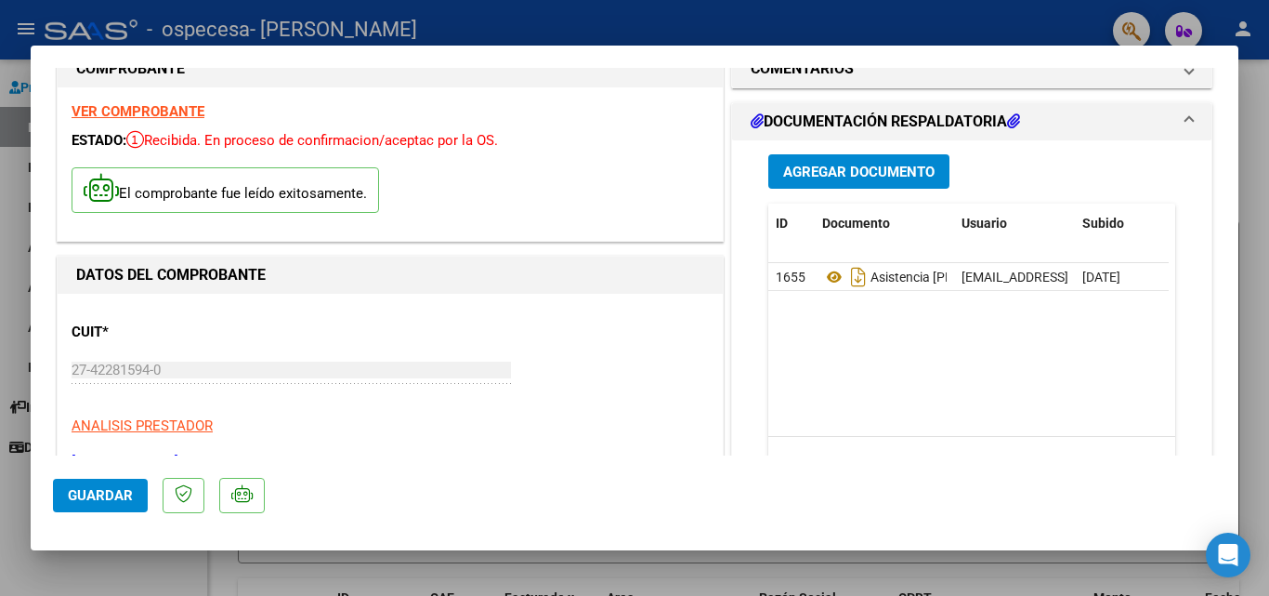
scroll to position [1097, 0]
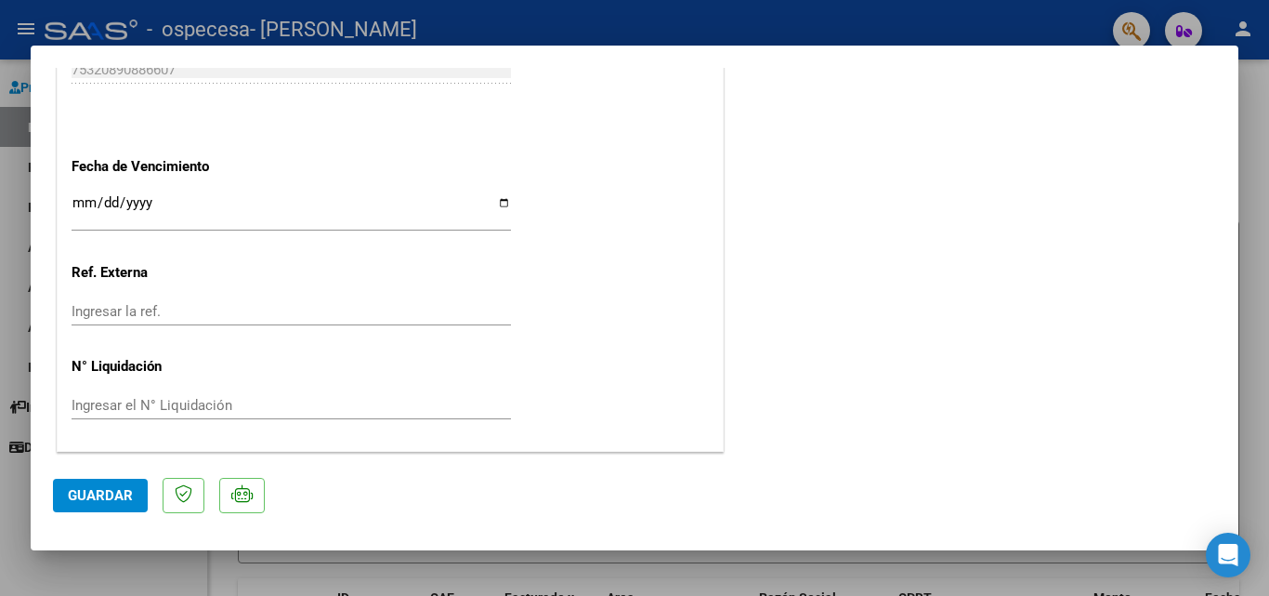
click at [113, 498] on span "Guardar" at bounding box center [100, 495] width 65 height 17
